Goal: Task Accomplishment & Management: Manage account settings

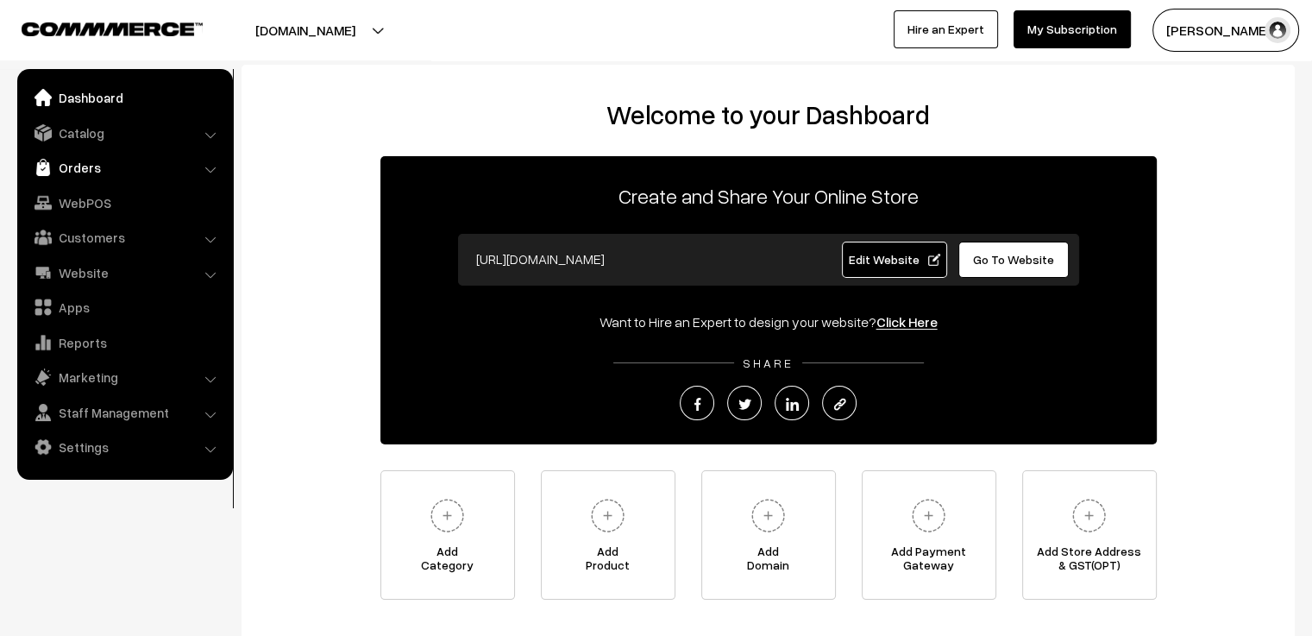
click at [98, 173] on link "Orders" at bounding box center [124, 167] width 205 height 31
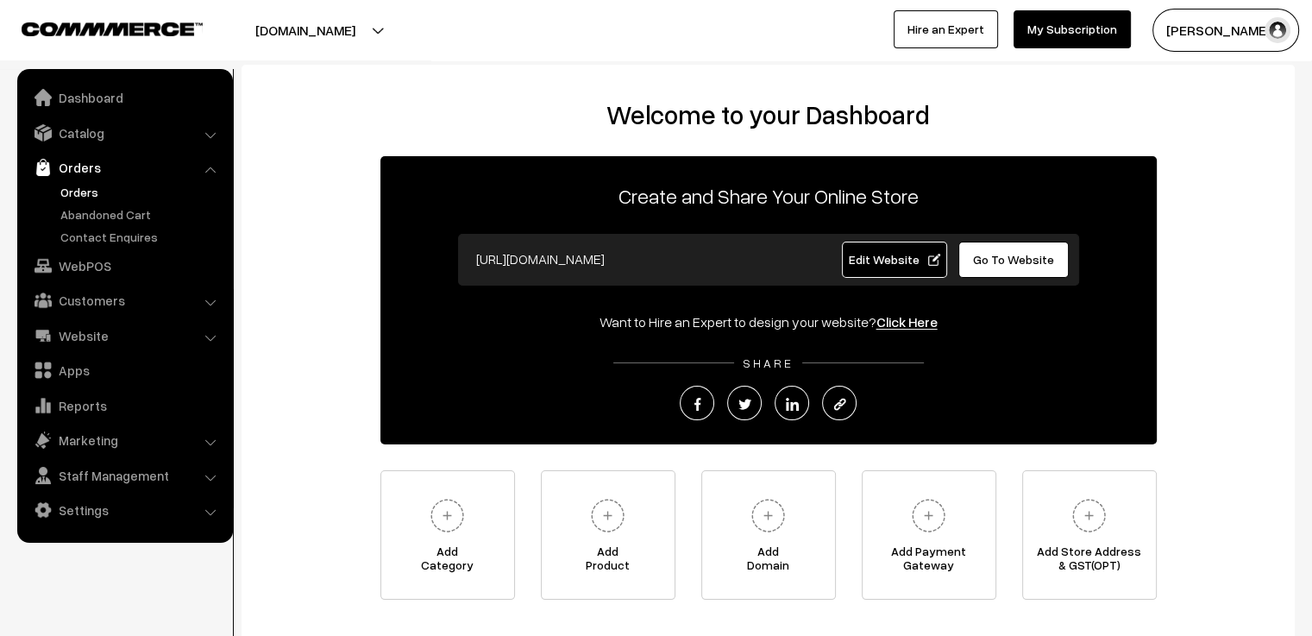
click at [85, 189] on link "Orders" at bounding box center [141, 192] width 171 height 18
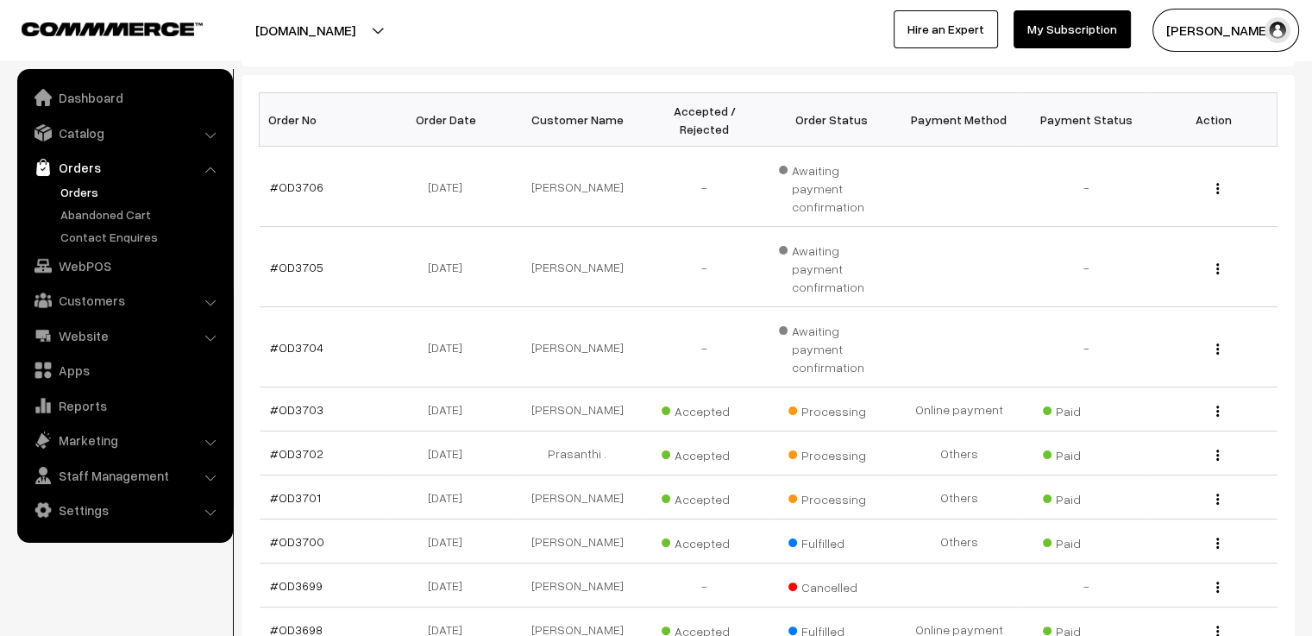
scroll to position [345, 0]
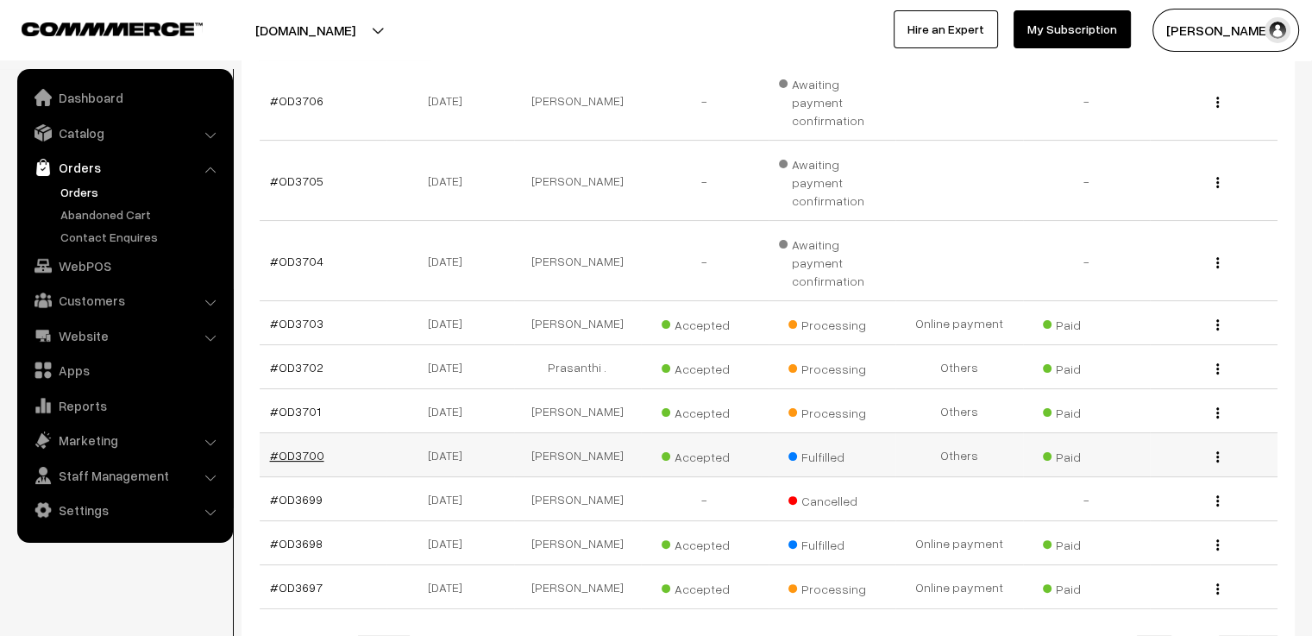
click at [305, 448] on link "#OD3700" at bounding box center [297, 455] width 54 height 15
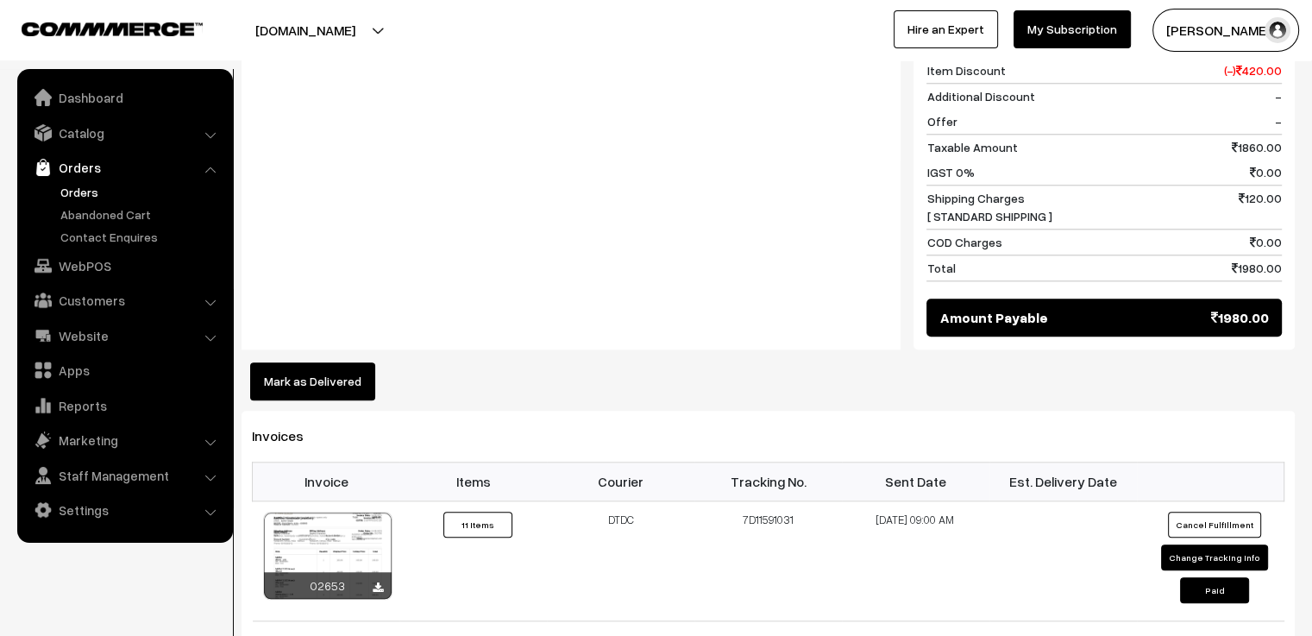
scroll to position [1898, 0]
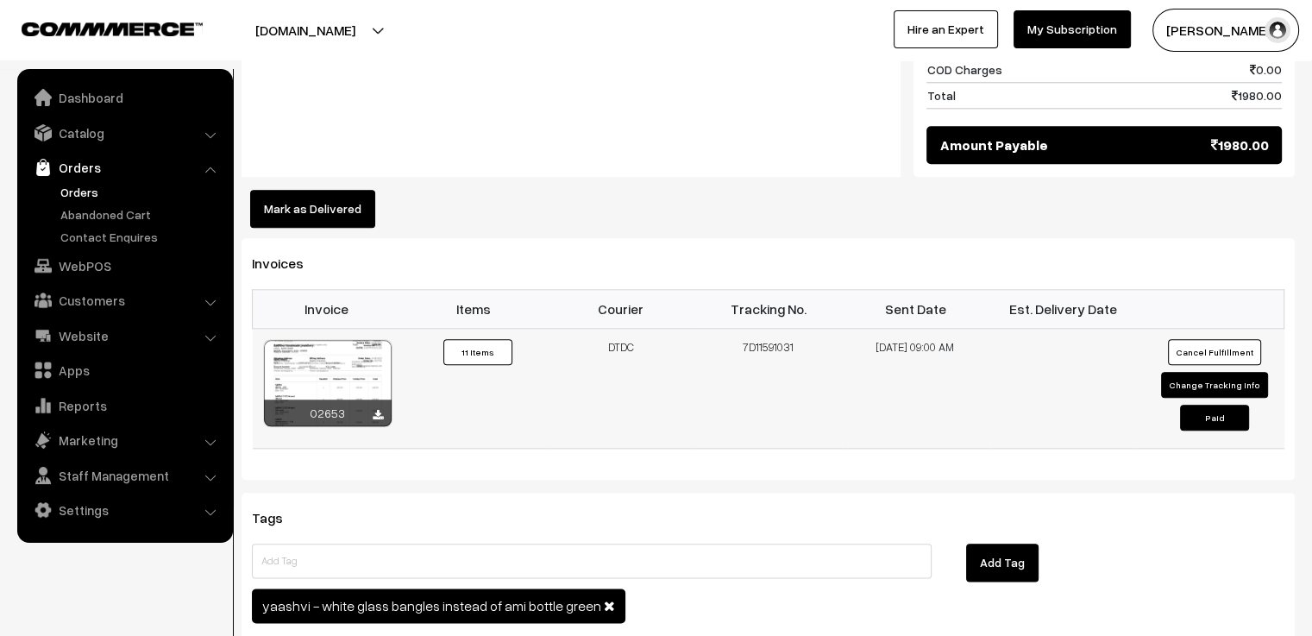
click at [325, 349] on div at bounding box center [328, 383] width 128 height 86
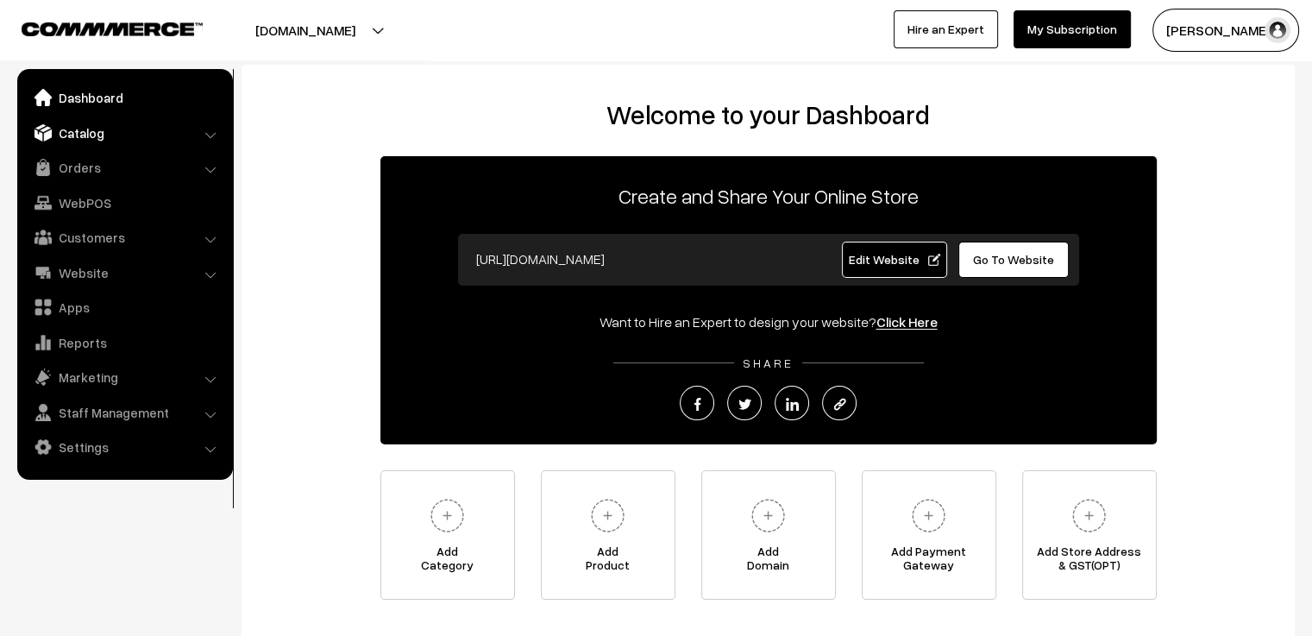
click at [89, 134] on link "Catalog" at bounding box center [124, 132] width 205 height 31
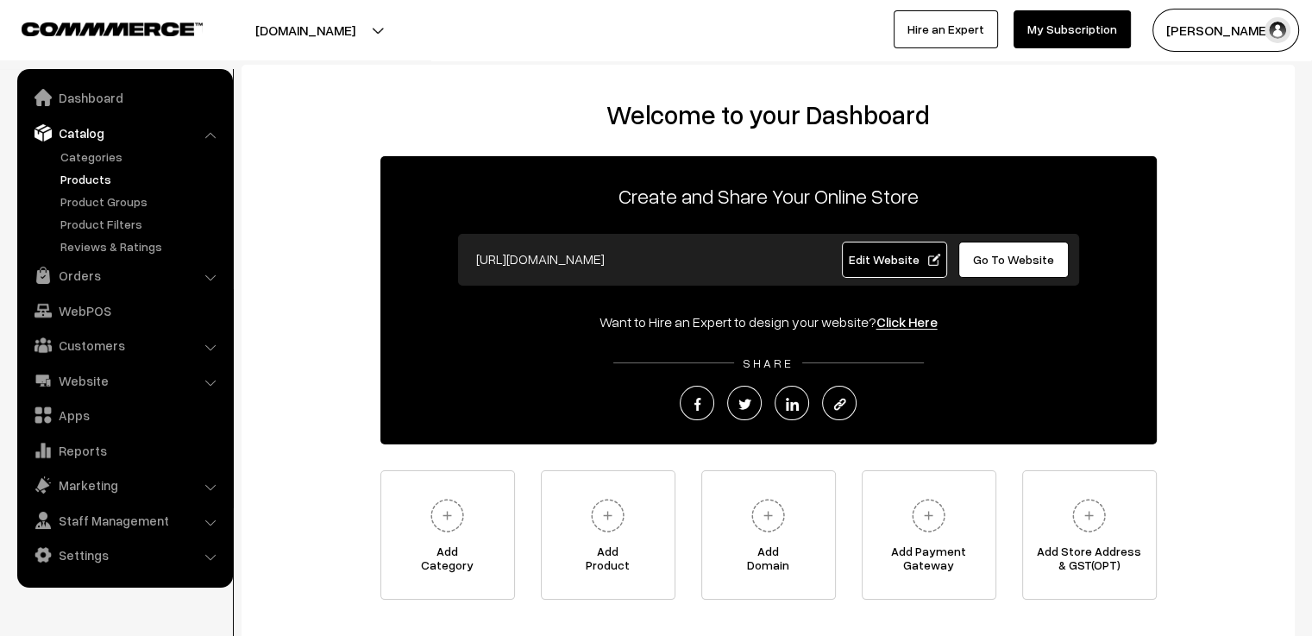
click at [89, 180] on link "Products" at bounding box center [141, 179] width 171 height 18
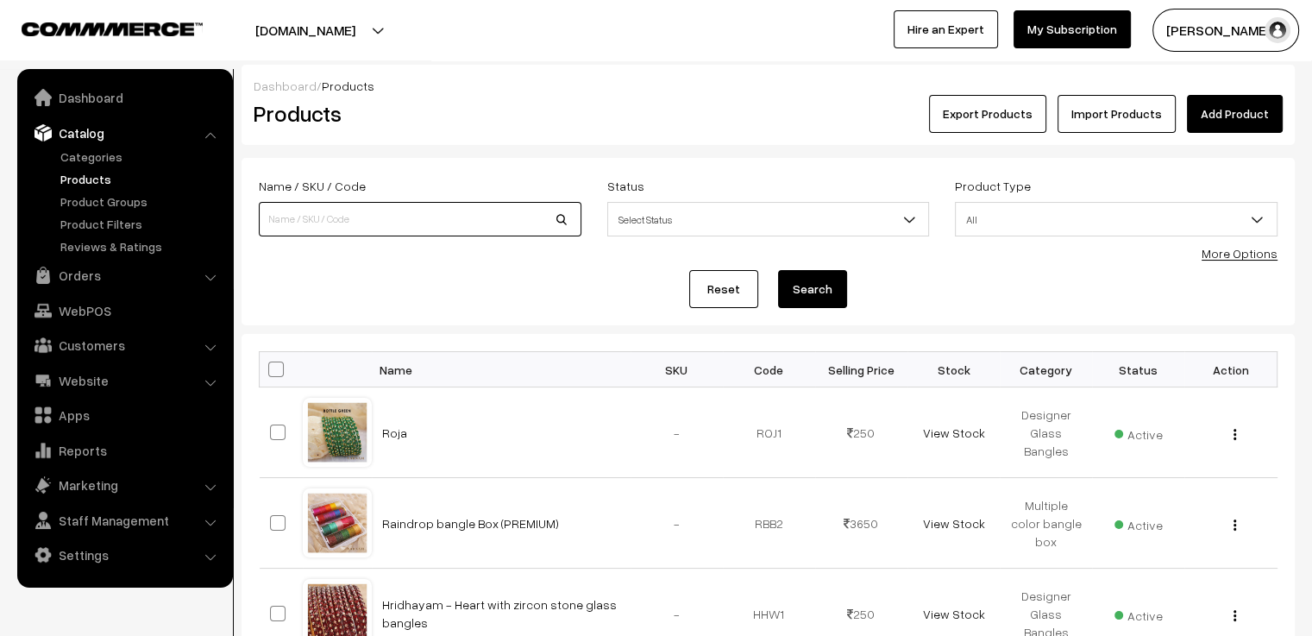
click at [428, 220] on input at bounding box center [420, 219] width 323 height 35
type input "YUKTHI"
click at [778, 270] on button "Search" at bounding box center [812, 289] width 69 height 38
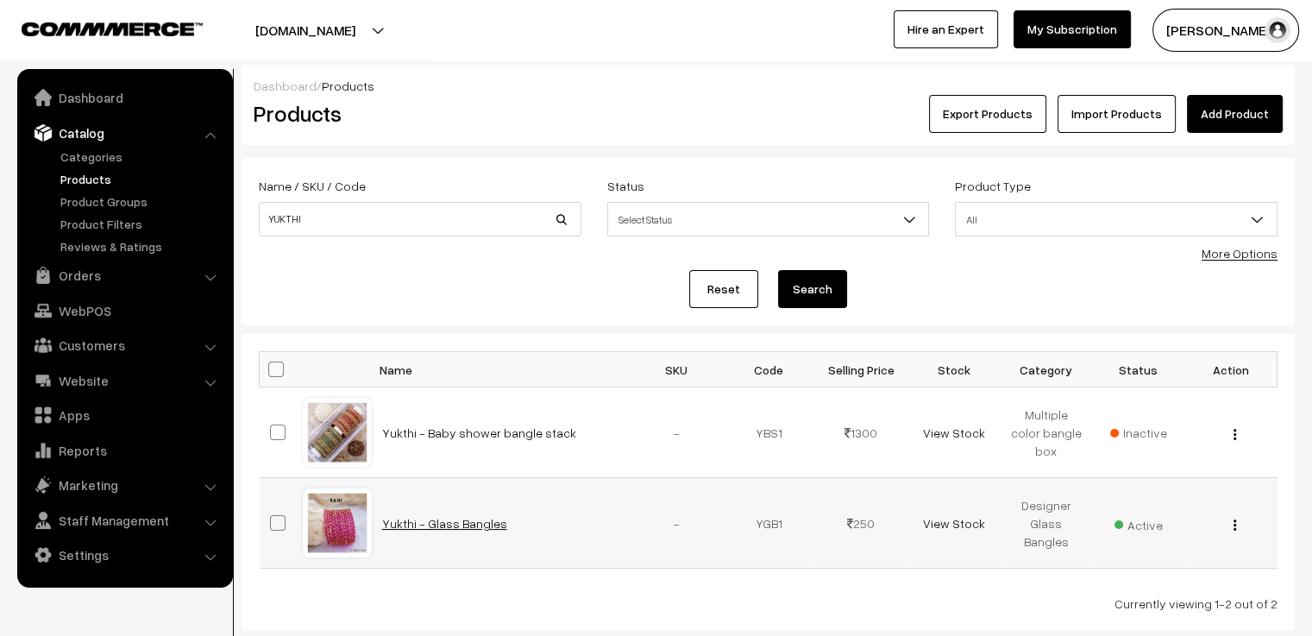
click at [442, 525] on link "Yukthi - Glass Bangles" at bounding box center [444, 523] width 125 height 15
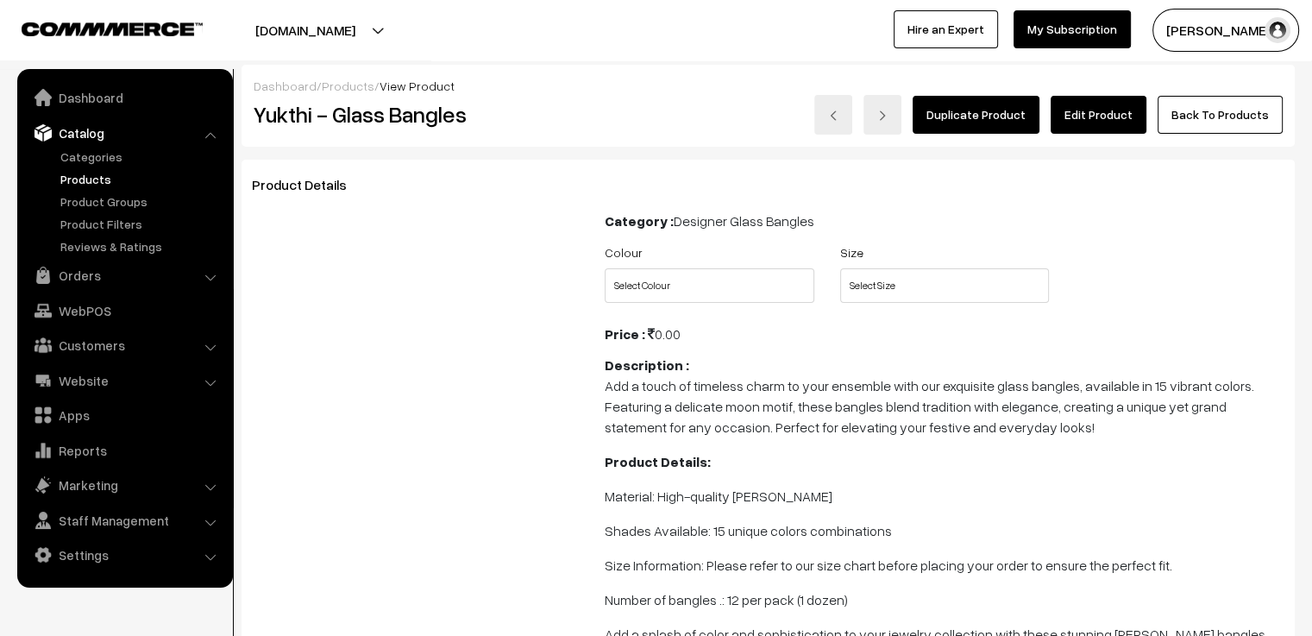
click at [1093, 110] on link "Edit Product" at bounding box center [1099, 115] width 96 height 38
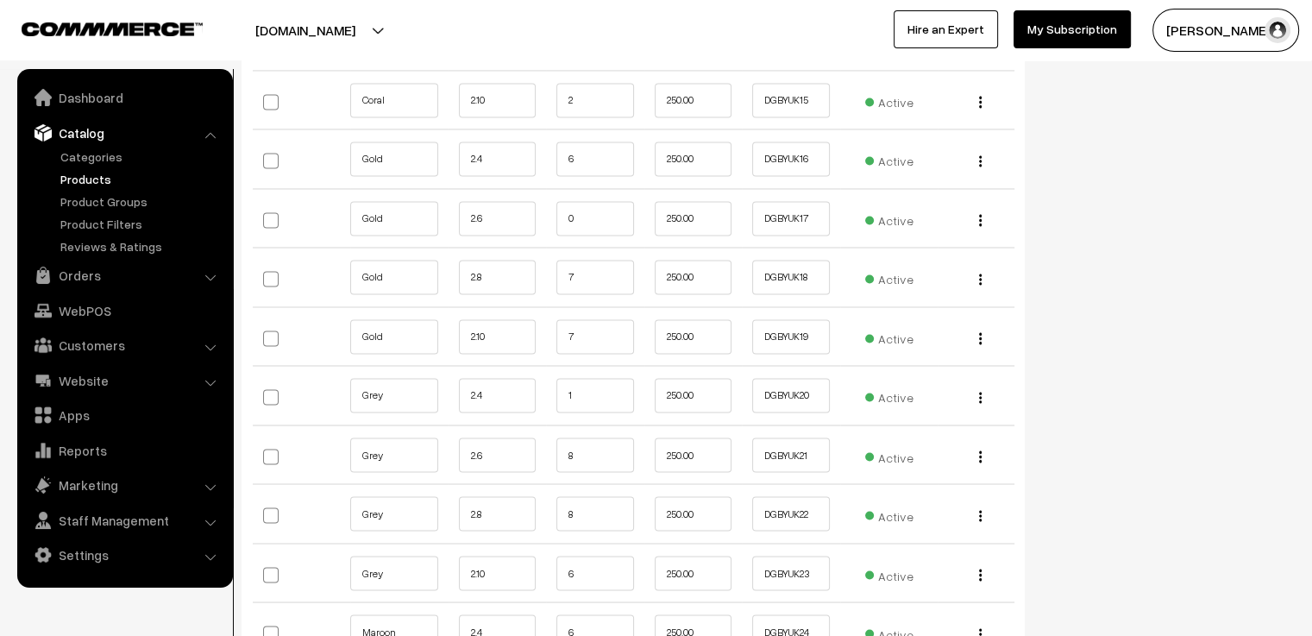
scroll to position [2933, 0]
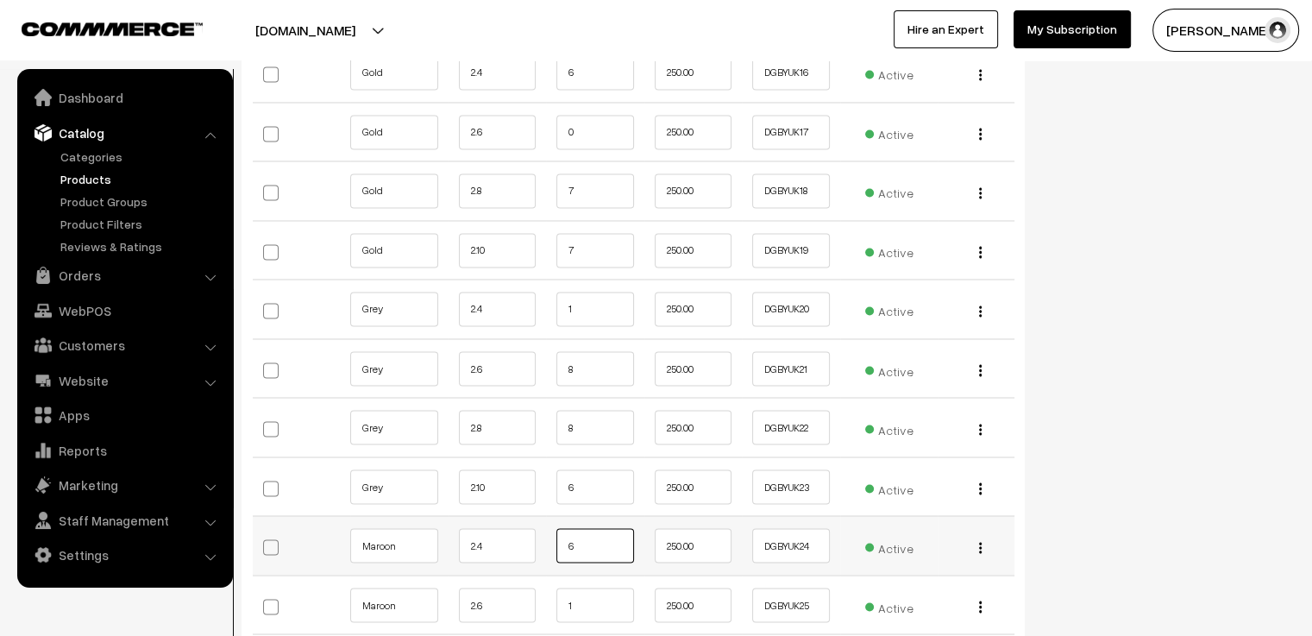
drag, startPoint x: 584, startPoint y: 520, endPoint x: 543, endPoint y: 522, distance: 41.4
click at [543, 522] on tr "Maroon 2.4 6 250.00 DGBYUK24 Edit" at bounding box center [634, 546] width 762 height 60
type input "5"
click at [1085, 444] on div "Status Active Inactive Active Publish Date Product Type -- Select -- -- Select …" at bounding box center [1173, 28] width 270 height 5603
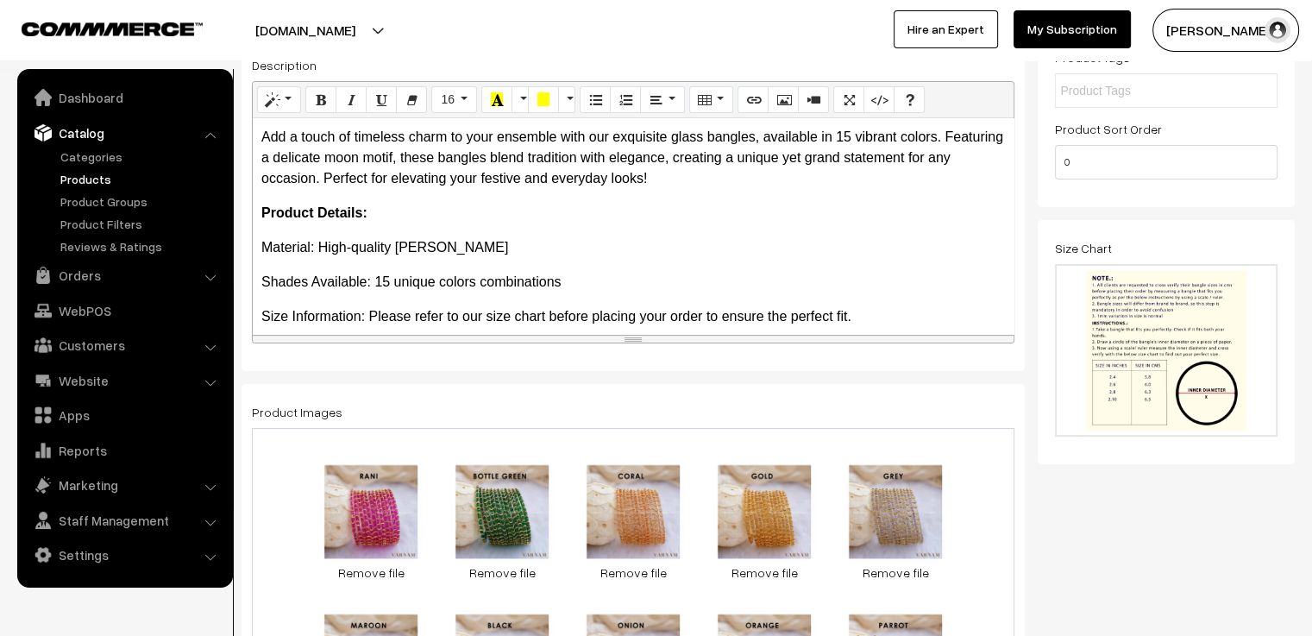
scroll to position [0, 0]
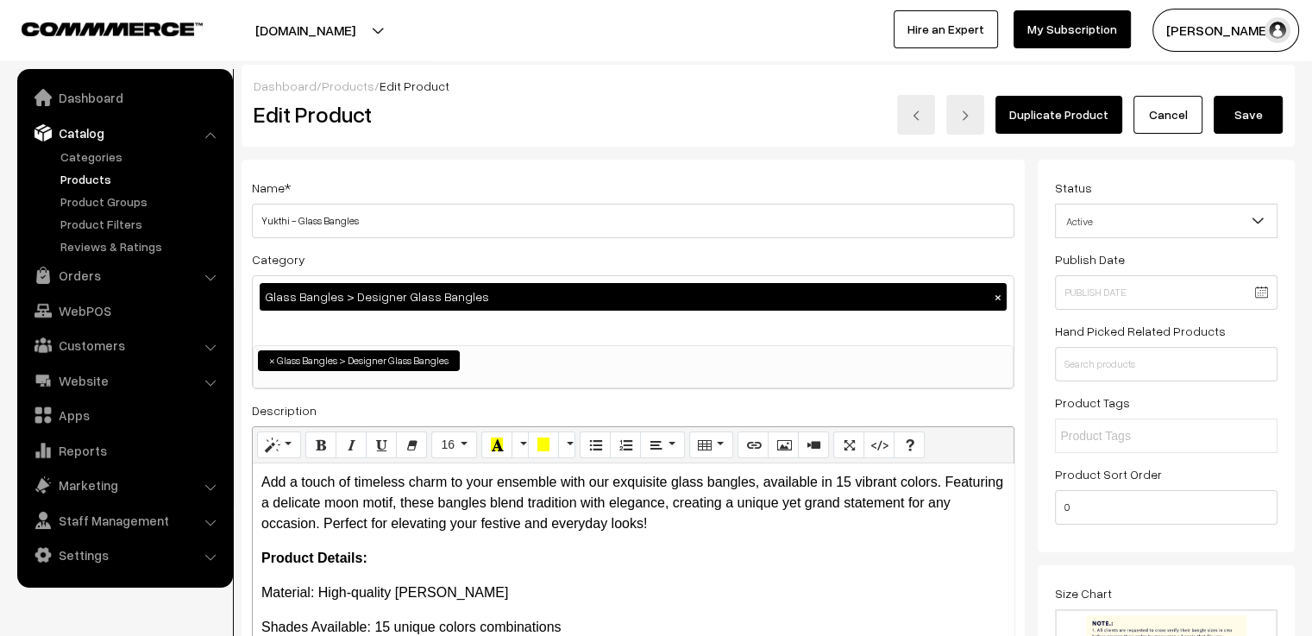
click at [1242, 120] on button "Save" at bounding box center [1248, 115] width 69 height 38
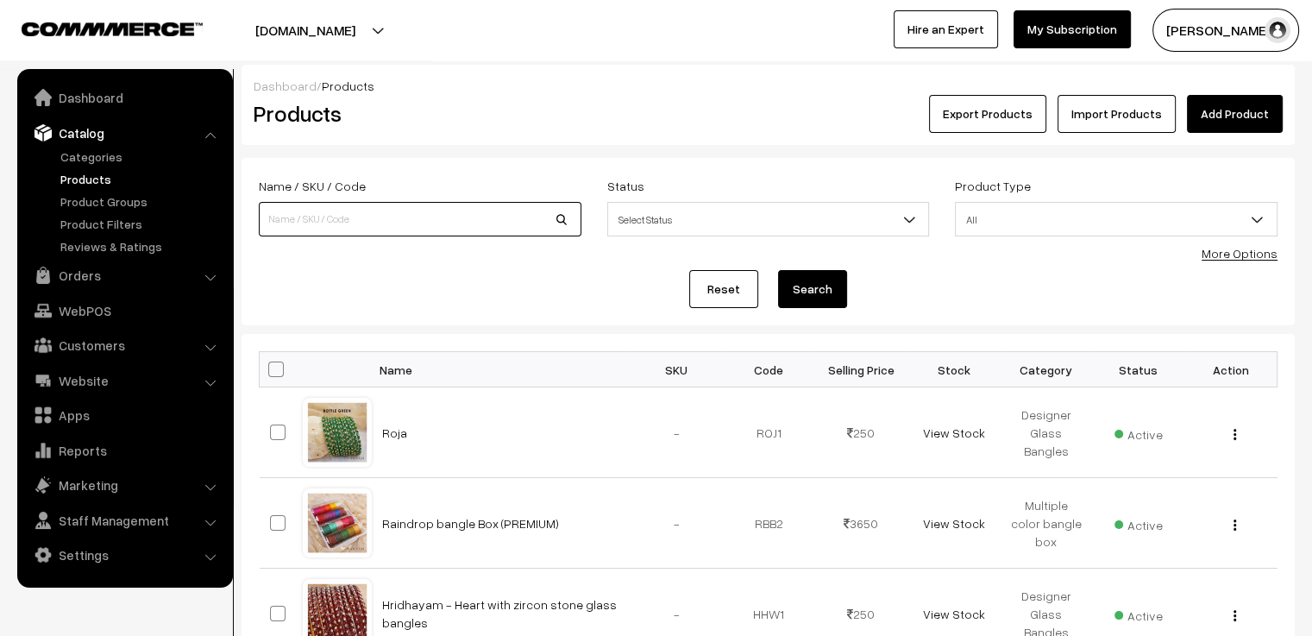
click at [366, 217] on input at bounding box center [420, 219] width 323 height 35
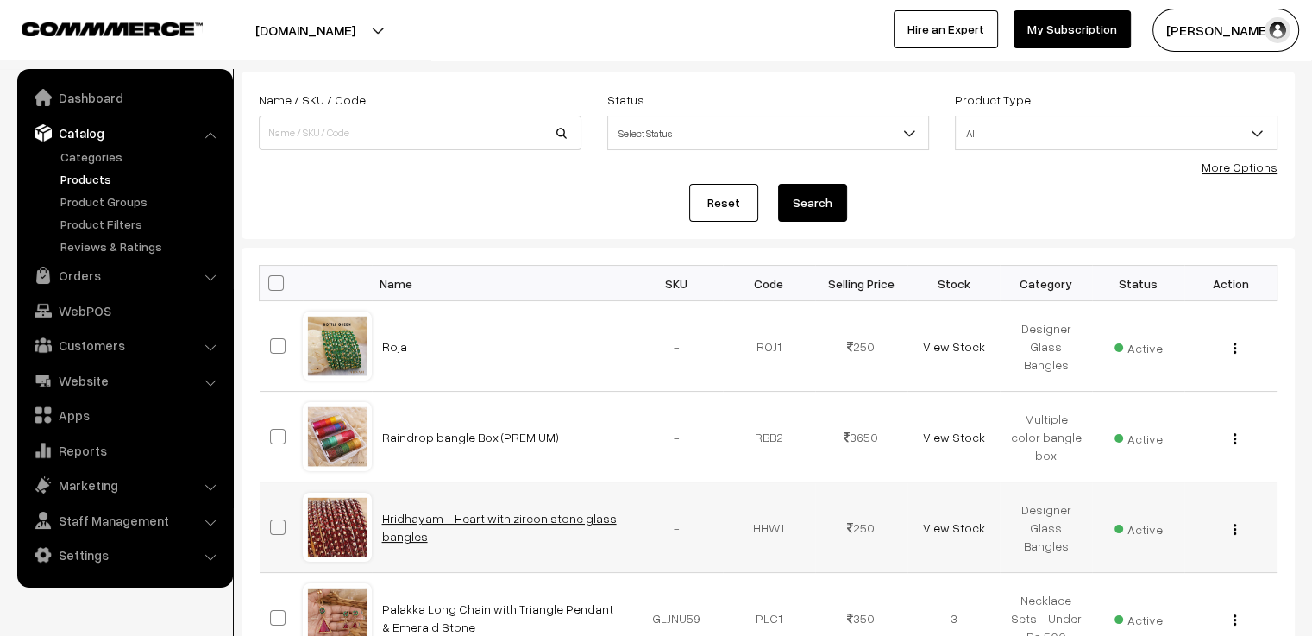
click at [505, 517] on link "Hridhayam - Heart with zircon stone glass bangles" at bounding box center [499, 527] width 235 height 33
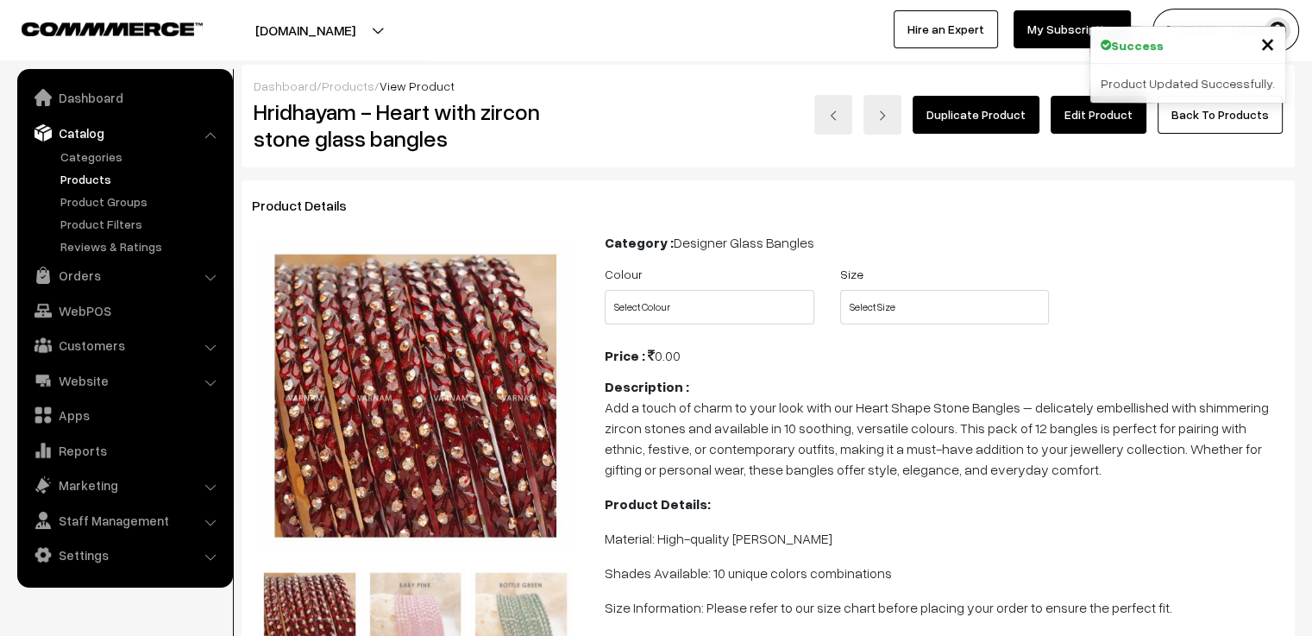
click at [1122, 127] on link "Edit Product" at bounding box center [1099, 115] width 96 height 38
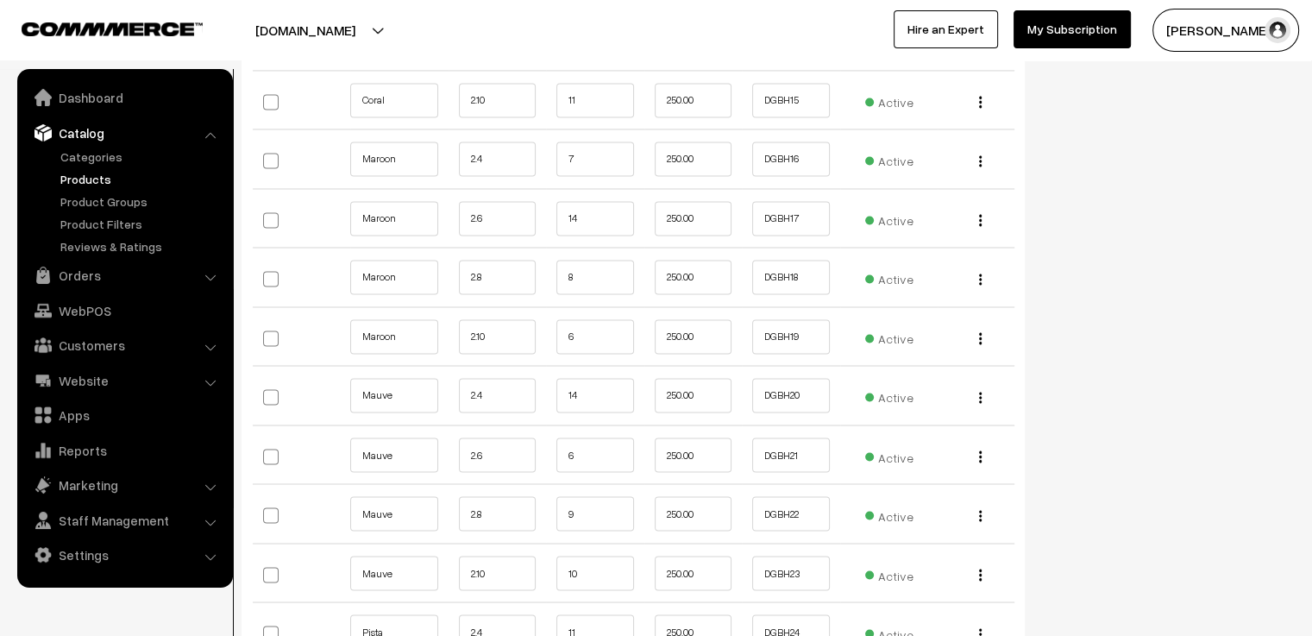
scroll to position [2933, 0]
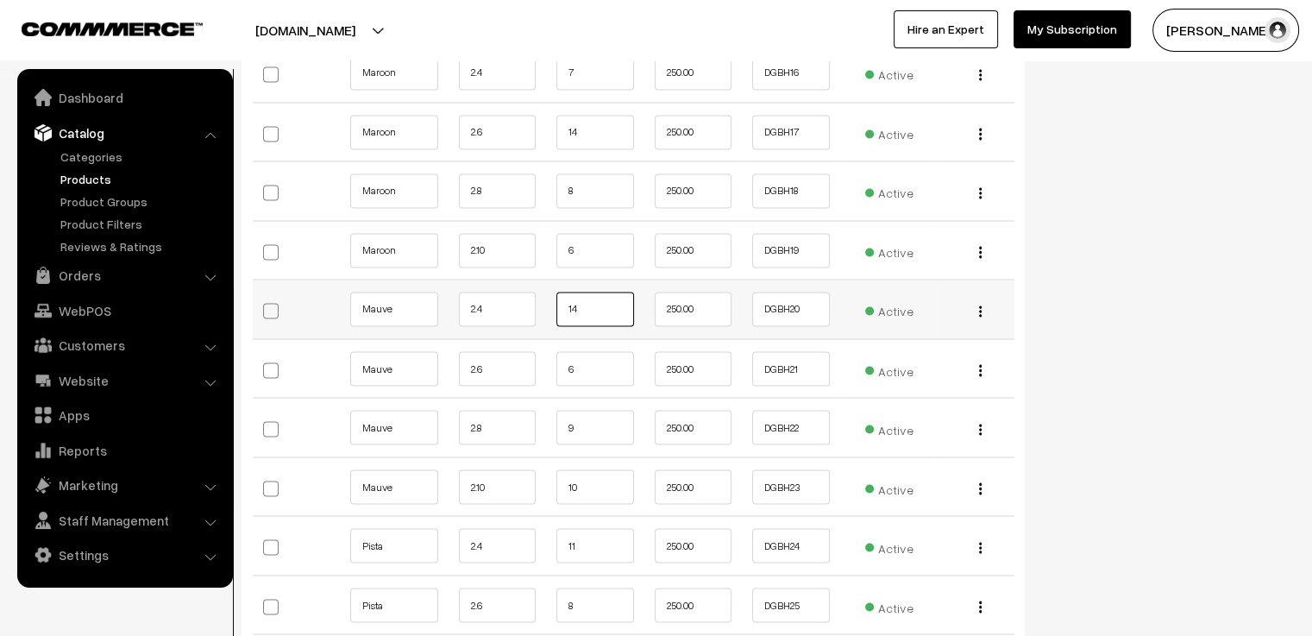
click at [580, 292] on input "14" at bounding box center [595, 309] width 78 height 35
type input "13"
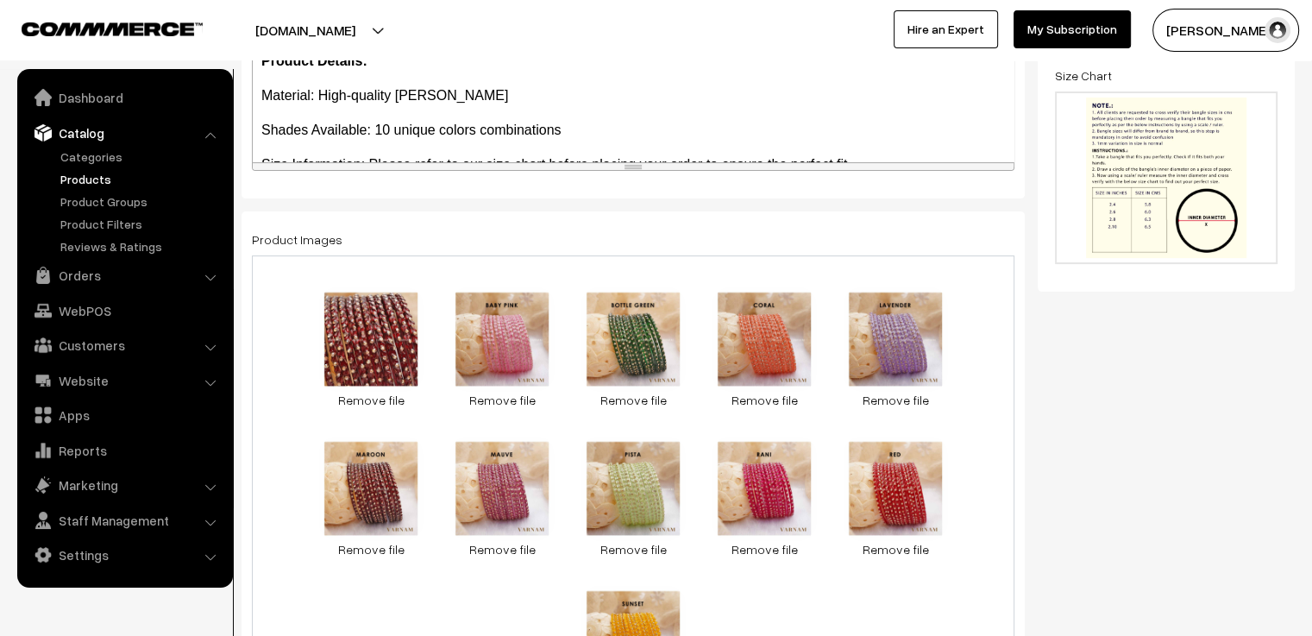
scroll to position [0, 0]
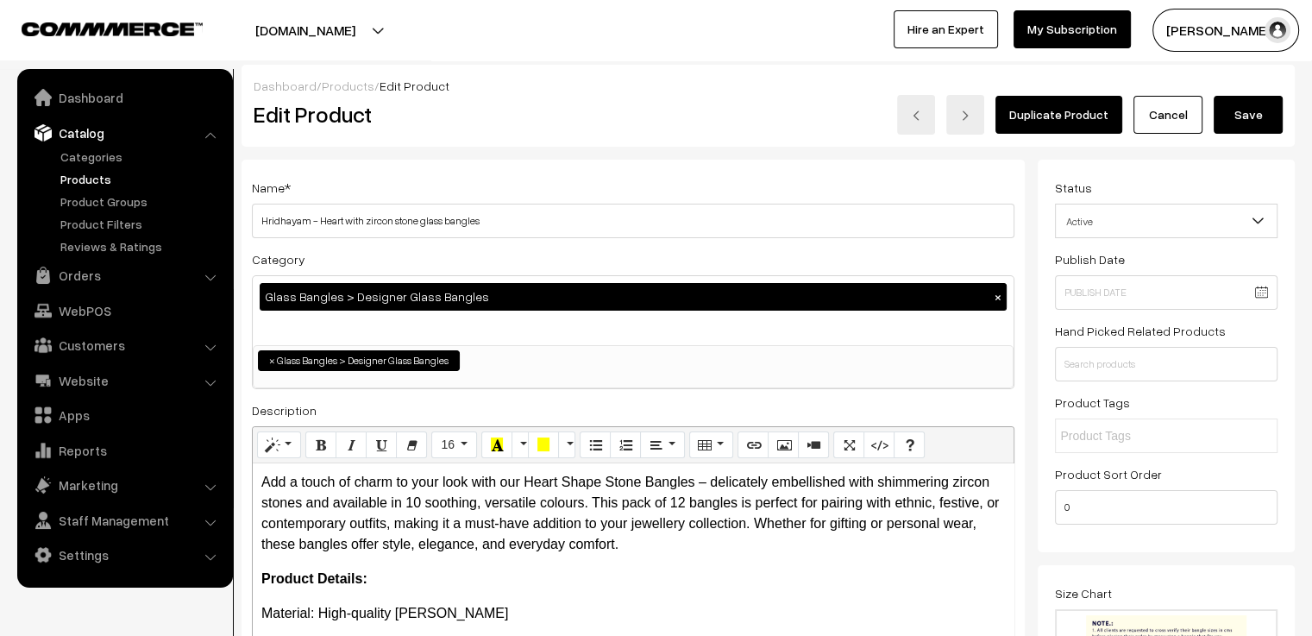
click at [1241, 119] on button "Save" at bounding box center [1248, 115] width 69 height 38
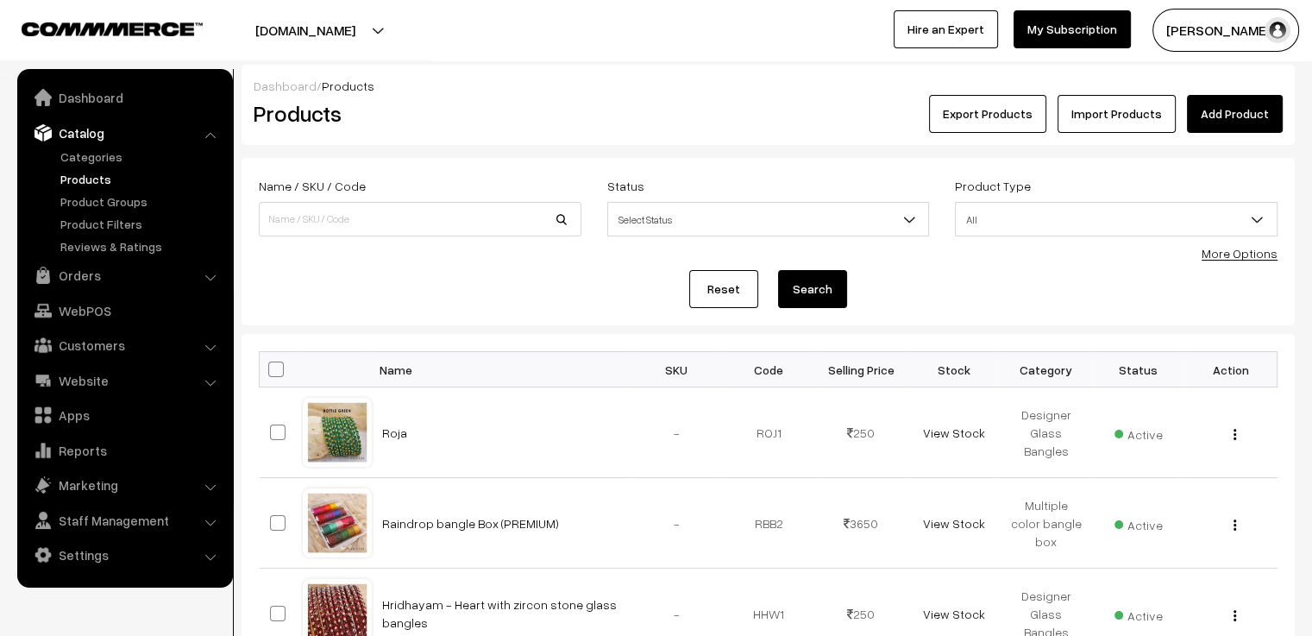
scroll to position [871, 0]
